Goal: Find specific page/section: Find specific page/section

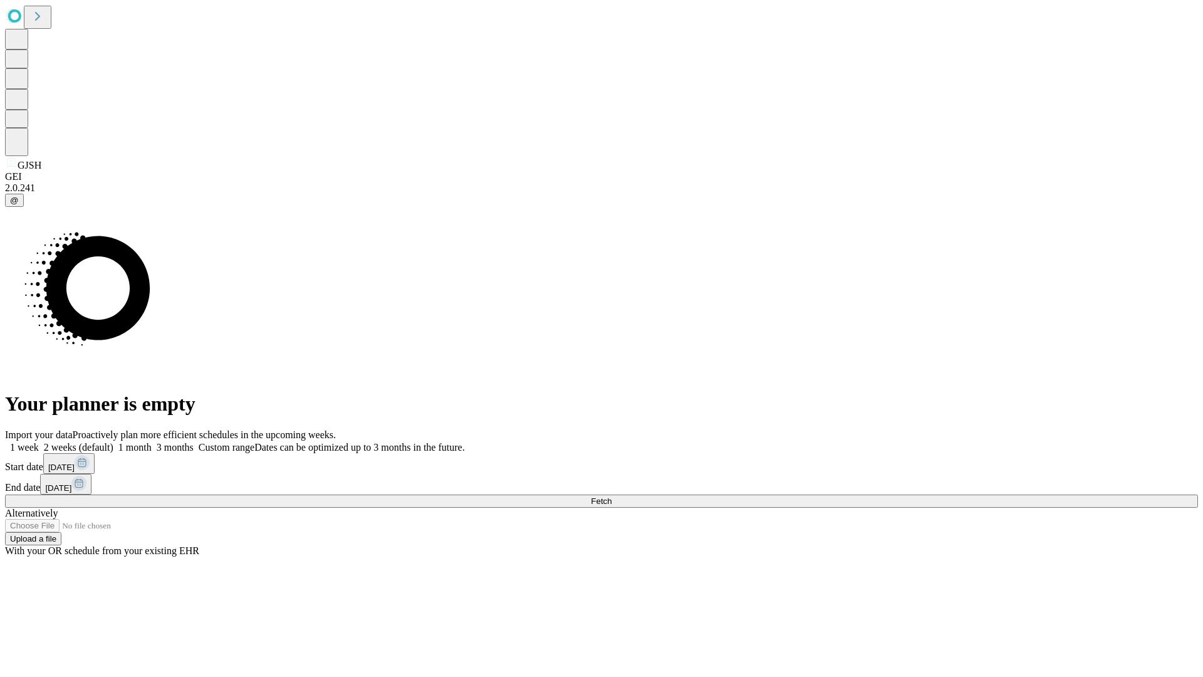
click at [611, 496] on span "Fetch" at bounding box center [601, 500] width 21 height 9
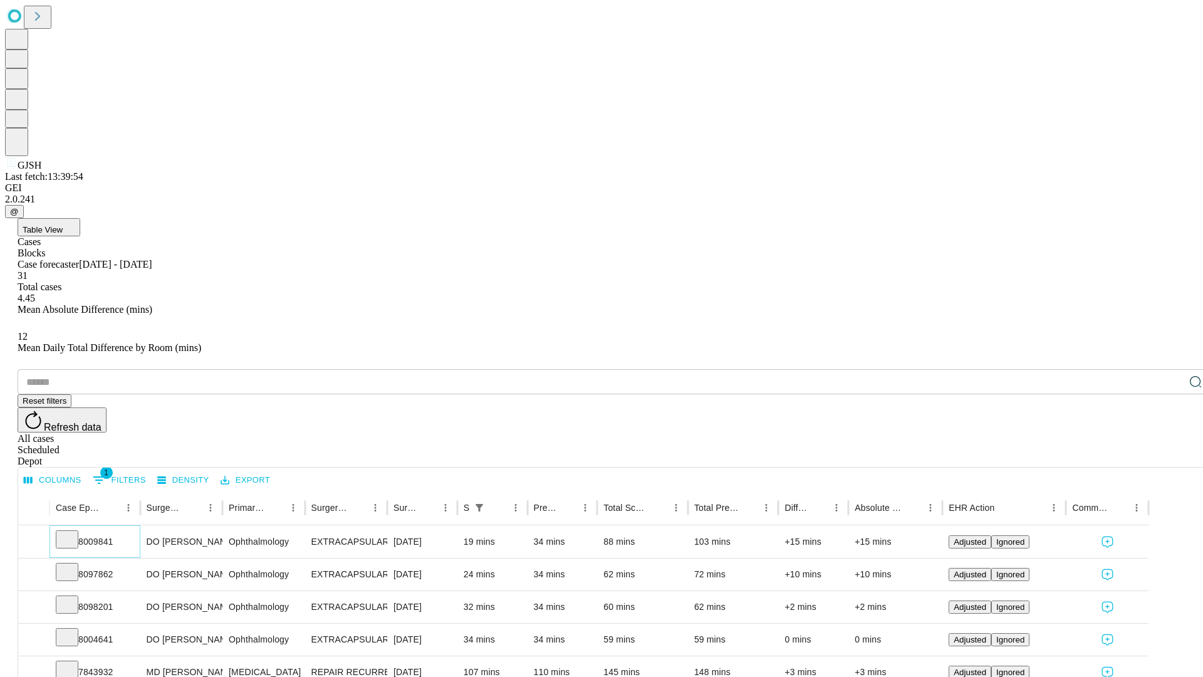
click at [73, 532] on icon at bounding box center [67, 538] width 13 height 13
